Goal: Communication & Community: Answer question/provide support

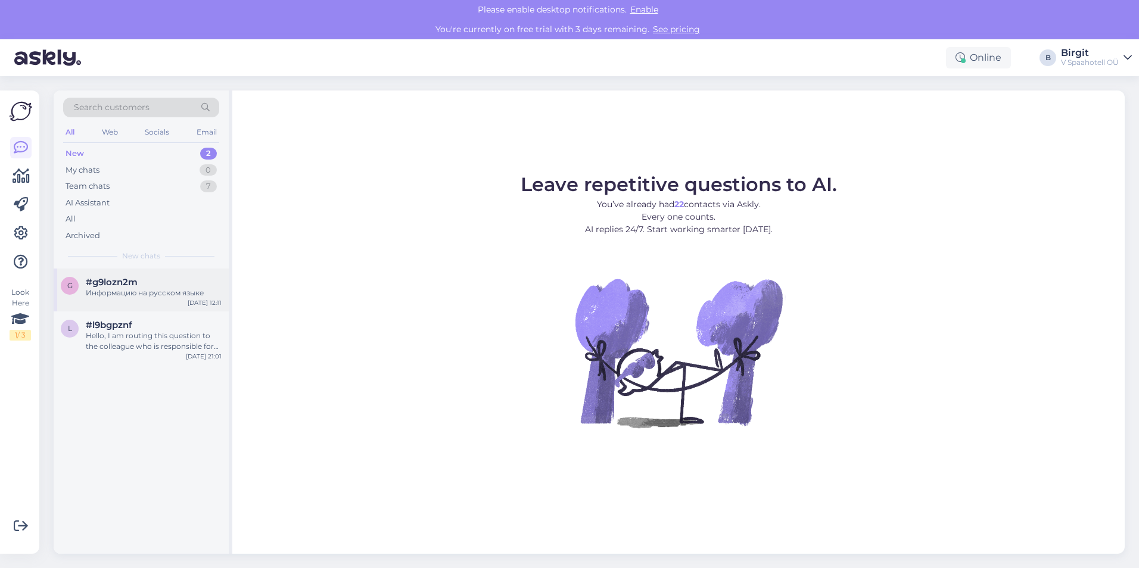
click at [172, 304] on div "g #g9lozn2m Информацию на русском языке [DATE] 12:11" at bounding box center [141, 290] width 175 height 43
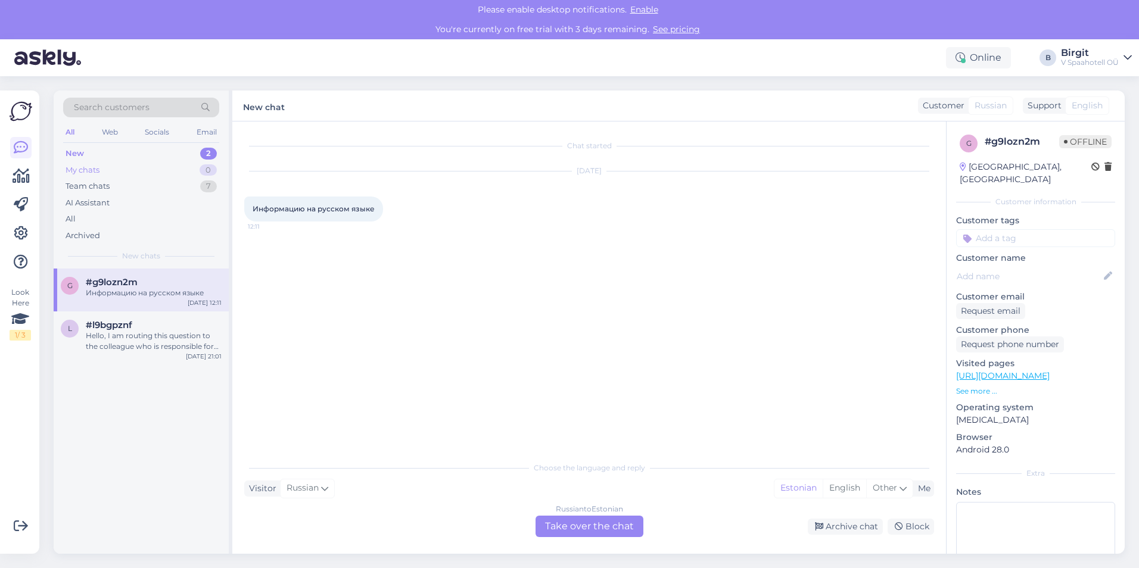
click at [145, 169] on div "My chats 0" at bounding box center [141, 170] width 156 height 17
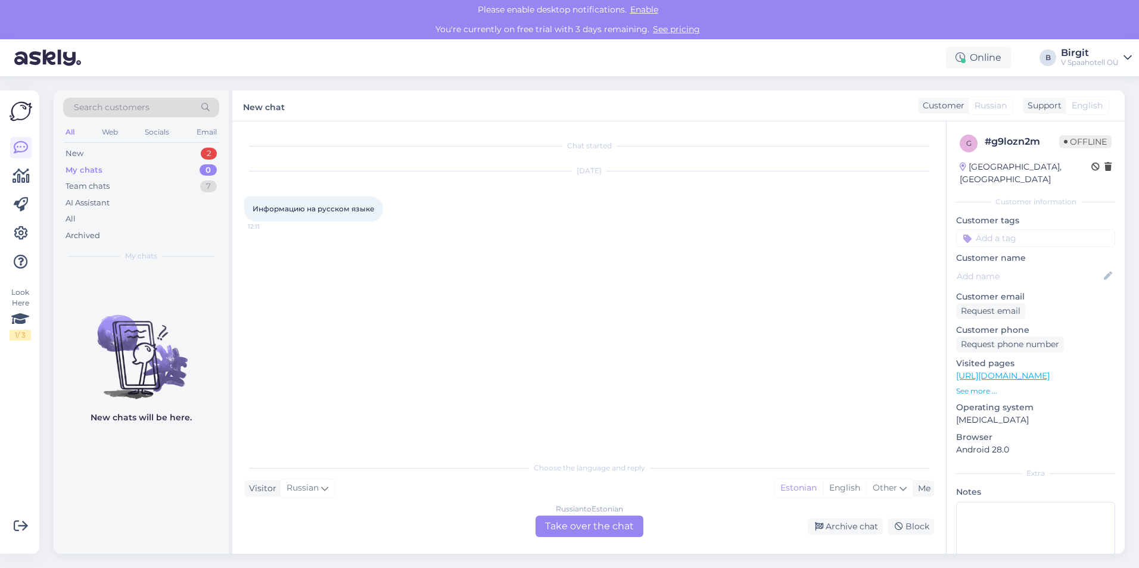
click at [1096, 106] on span "English" at bounding box center [1087, 105] width 31 height 13
click at [1085, 110] on span "English" at bounding box center [1087, 105] width 31 height 13
click at [1086, 110] on span "English" at bounding box center [1087, 105] width 31 height 13
click at [1087, 110] on span "English" at bounding box center [1087, 105] width 31 height 13
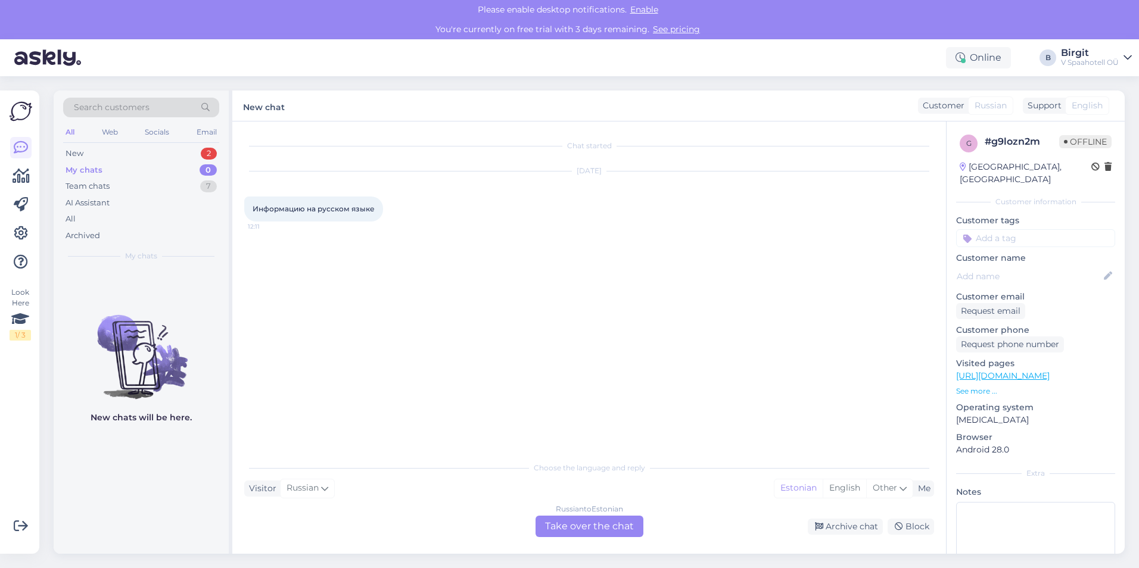
click at [1087, 110] on span "English" at bounding box center [1087, 105] width 31 height 13
click at [1088, 110] on span "English" at bounding box center [1087, 105] width 31 height 13
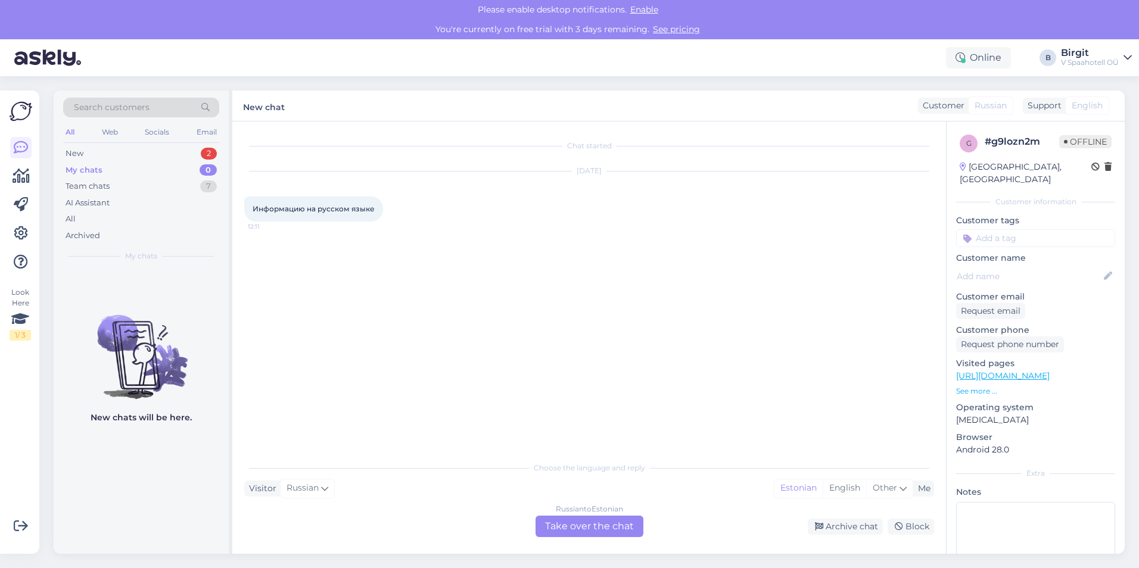
click at [1091, 110] on span "English" at bounding box center [1087, 105] width 31 height 13
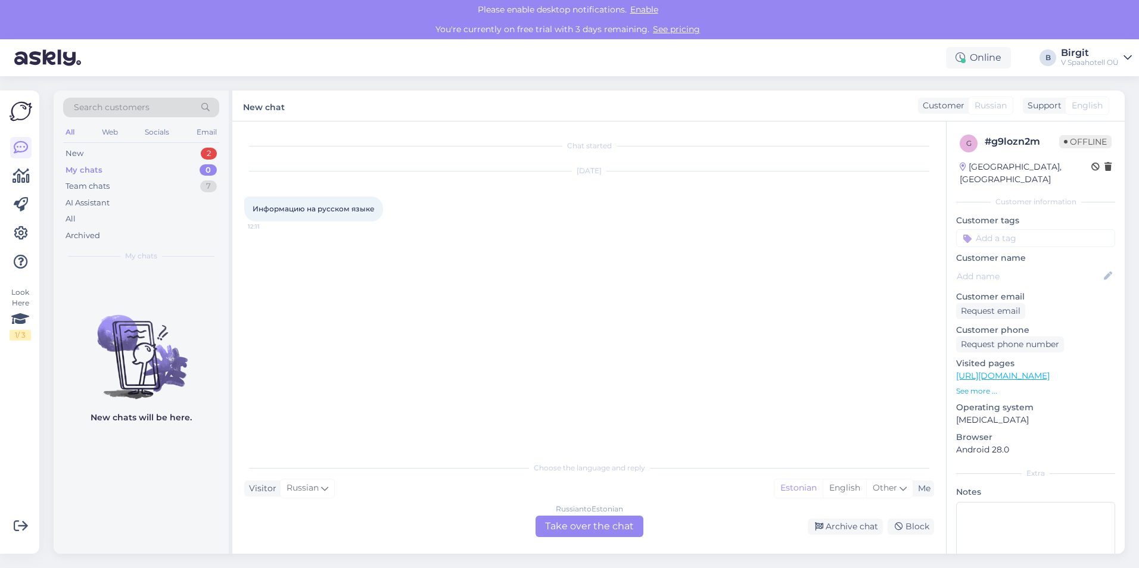
click at [1091, 110] on span "English" at bounding box center [1087, 105] width 31 height 13
click at [1092, 110] on span "English" at bounding box center [1087, 105] width 31 height 13
click at [173, 156] on div "New 2" at bounding box center [141, 153] width 156 height 17
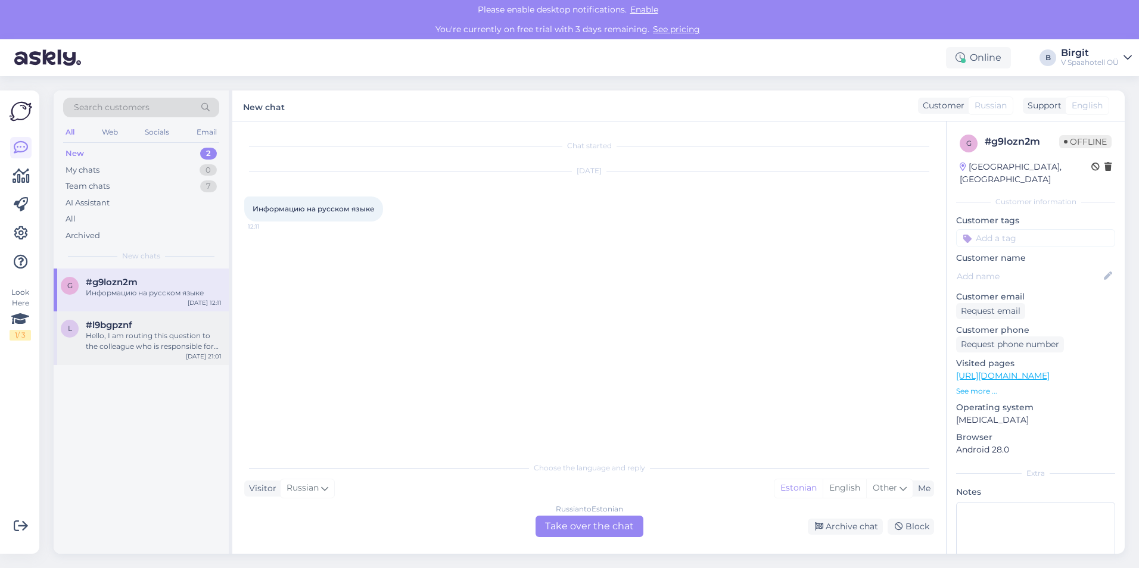
click at [160, 337] on div "Hello, I am routing this question to the colleague who is responsible for this …" at bounding box center [154, 341] width 136 height 21
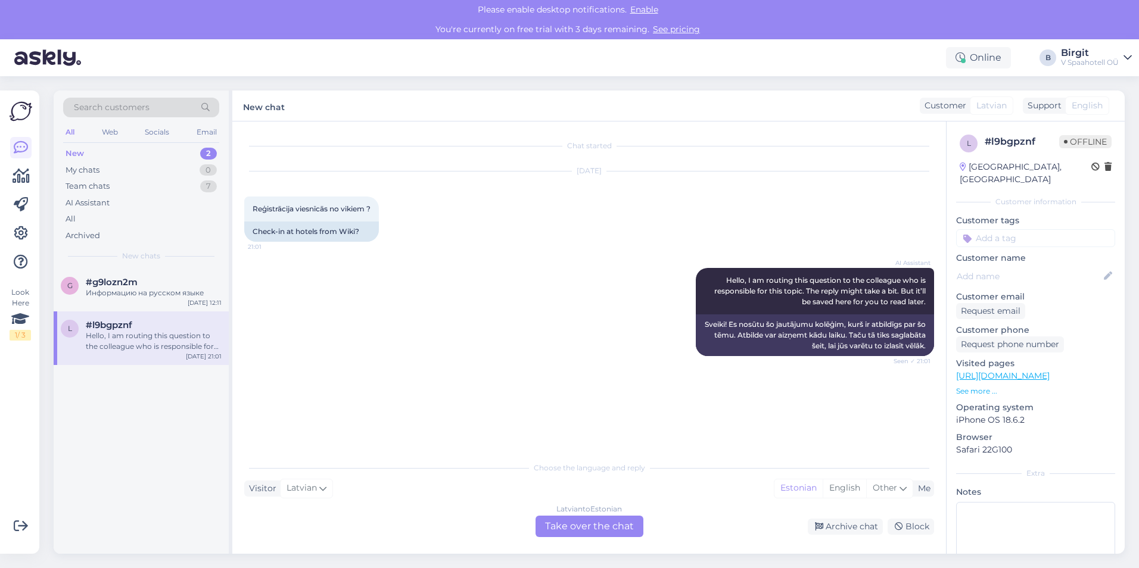
click at [593, 529] on div "[DEMOGRAPHIC_DATA] to Estonian Take over the chat" at bounding box center [590, 526] width 108 height 21
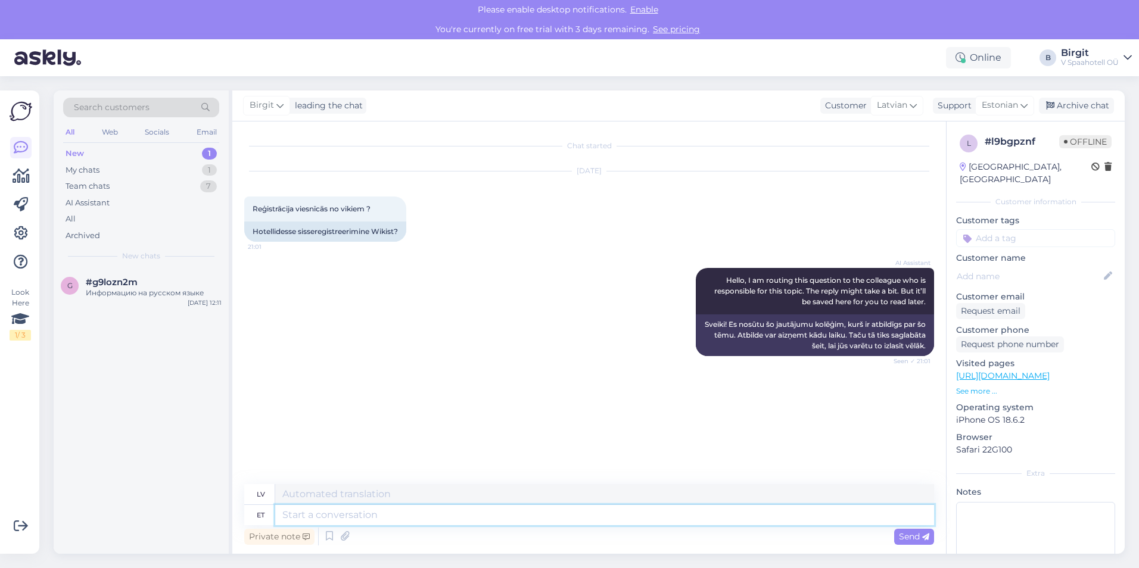
click at [359, 515] on textarea at bounding box center [604, 515] width 659 height 20
type textarea "H"
type textarea "Tere!"
type textarea "Sveiki!"
type textarea "Tere! Tänan"
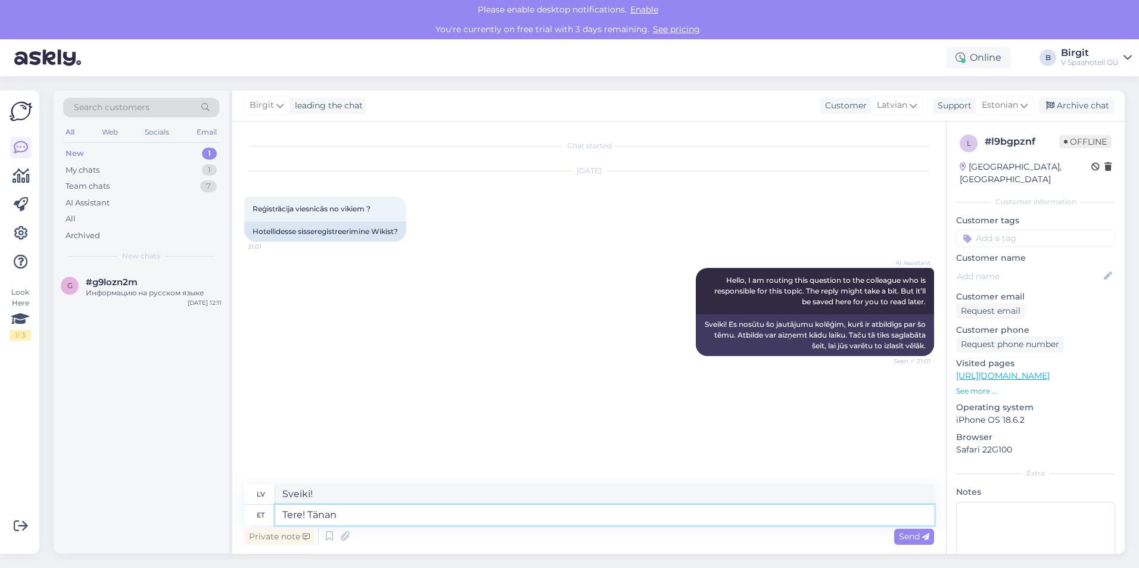
type textarea "Sveiki! Paldies!"
type textarea "Tere! Tänan kirja e"
type textarea "Sveiki! Paldies par vēstuli."
type textarea "Tere! Tänan kirja eest."
type textarea "Sveiki! Paldies par jūsu vēstuli."
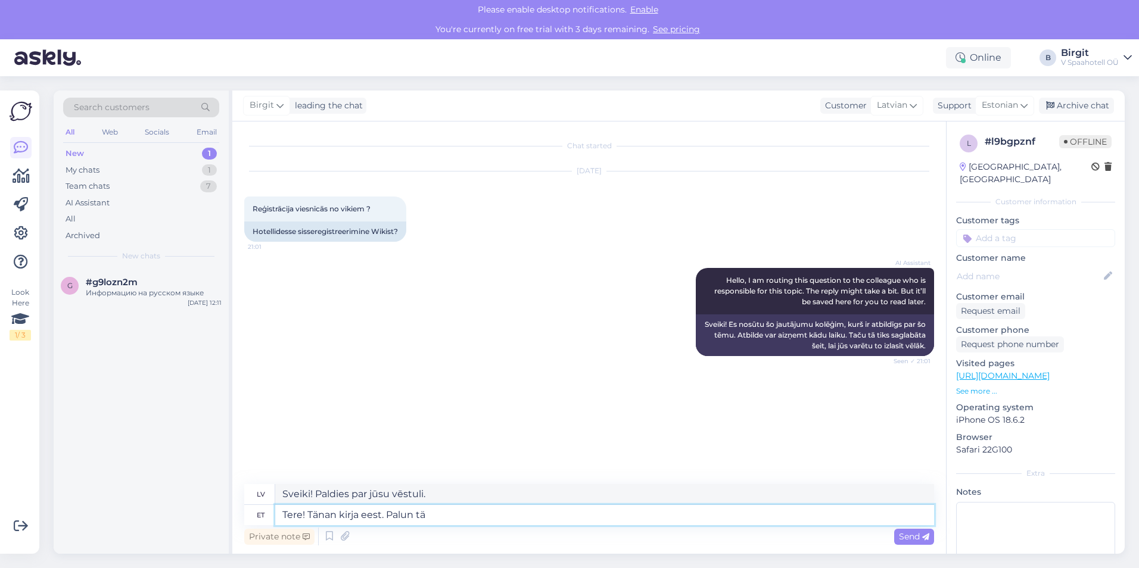
type textarea "Tere! Tänan kirja eest. Palun täp"
type textarea "Sveiki! Paldies par jūsu vēstuli. Lūdzu."
type textarea "Tere! Tänan kirja eest. Palun täpsustage, mi"
type textarea "Sveiki! Paldies par [PERSON_NAME] vēstuli. Lūdzu, precizējiet,"
type textarea "Tere! Tänan kirja eest. Palun täpsustage, mida"
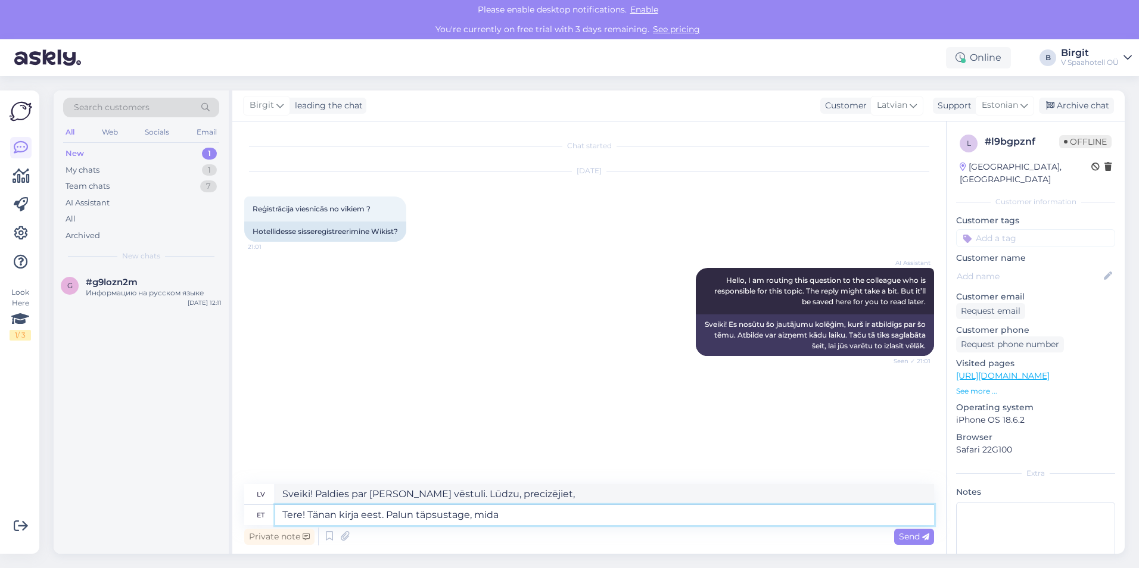
type textarea "Sveiki! Paldies par jūsu vēstuli. Lūdzu, precizējiet, ko"
drag, startPoint x: 542, startPoint y: 515, endPoint x: 217, endPoint y: 520, distance: 324.7
click at [217, 520] on div "Search customers All Web Socials Email New 1 My chats 1 Team chats 7 AI Assista…" at bounding box center [589, 323] width 1071 height 464
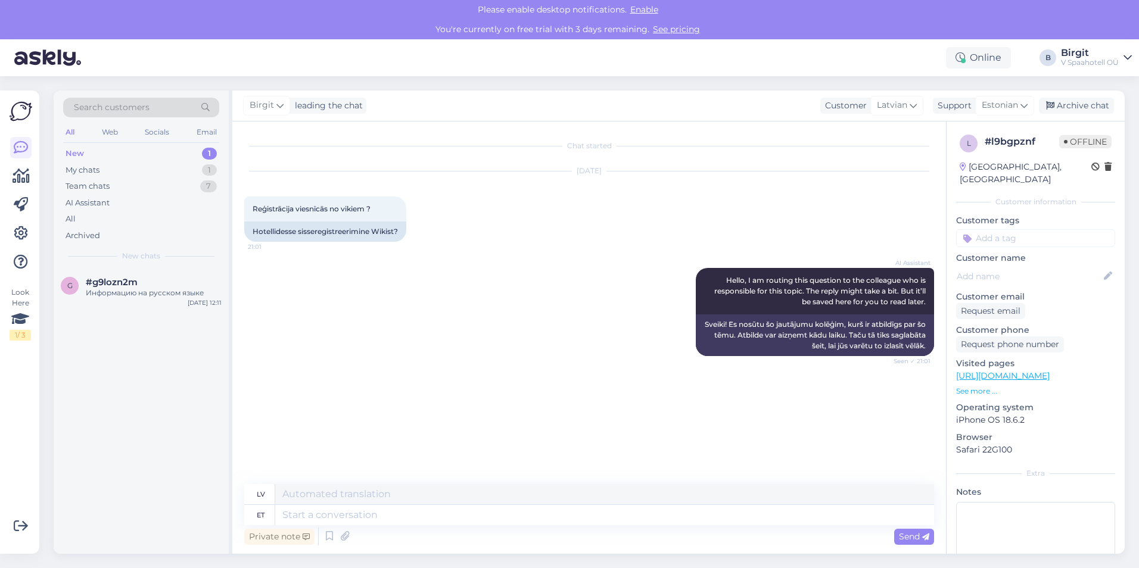
click at [149, 371] on div "g #g9lozn2m Информацию на русском языке [DATE] 12:11" at bounding box center [141, 411] width 175 height 285
